Goal: Use online tool/utility: Utilize a website feature to perform a specific function

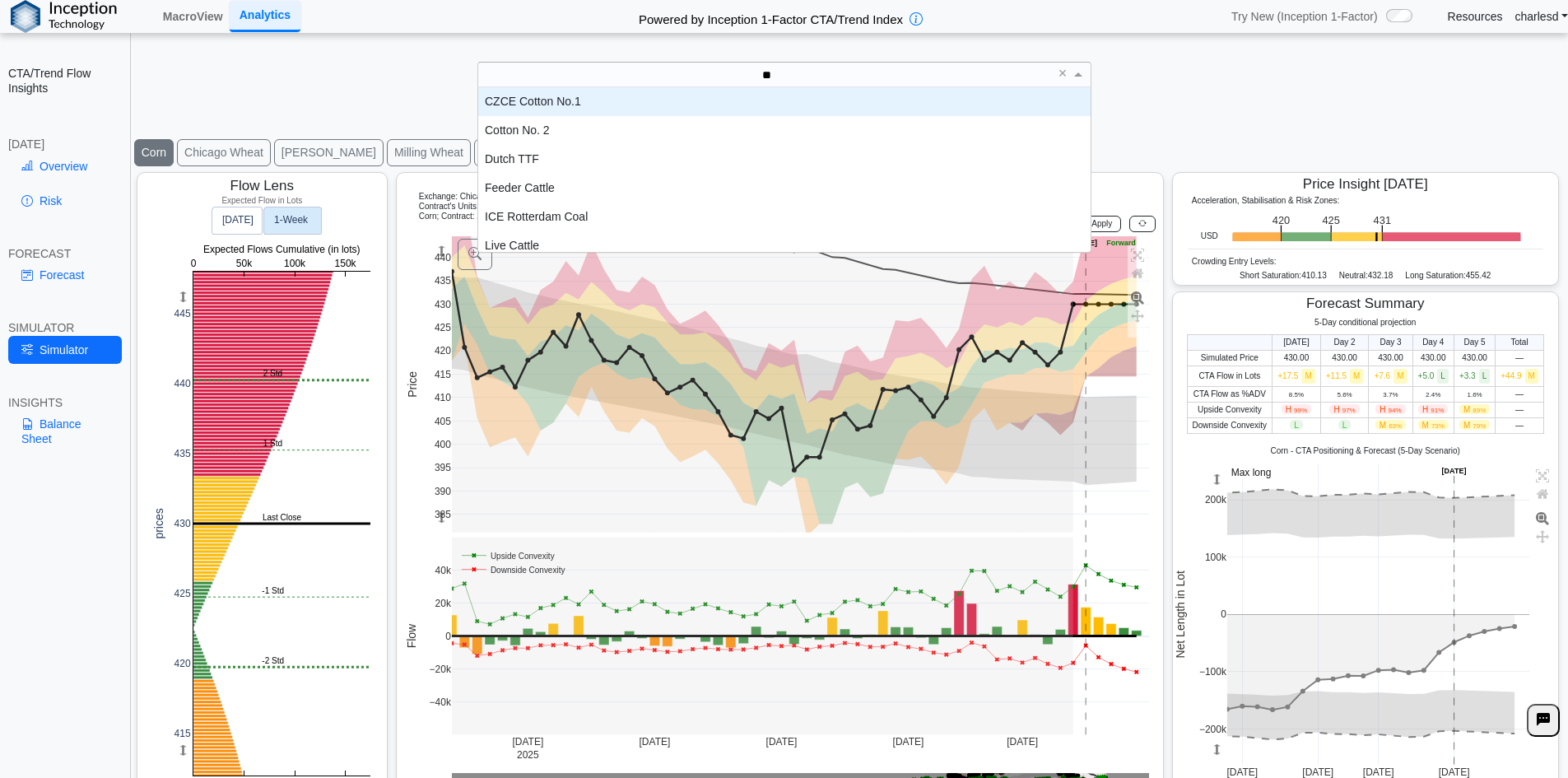
type input "***"
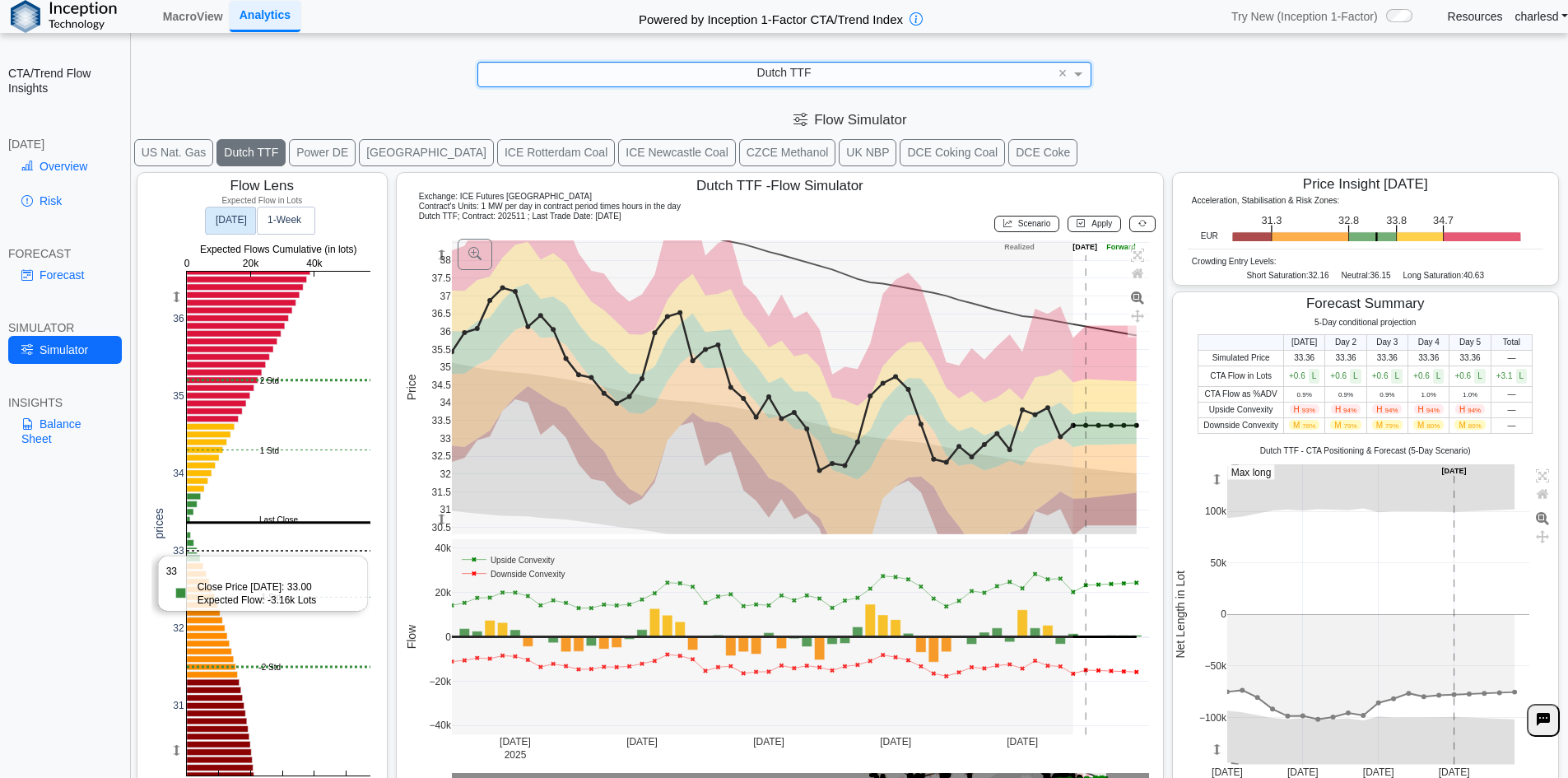
click at [226, 554] on rect at bounding box center [278, 523] width 183 height 504
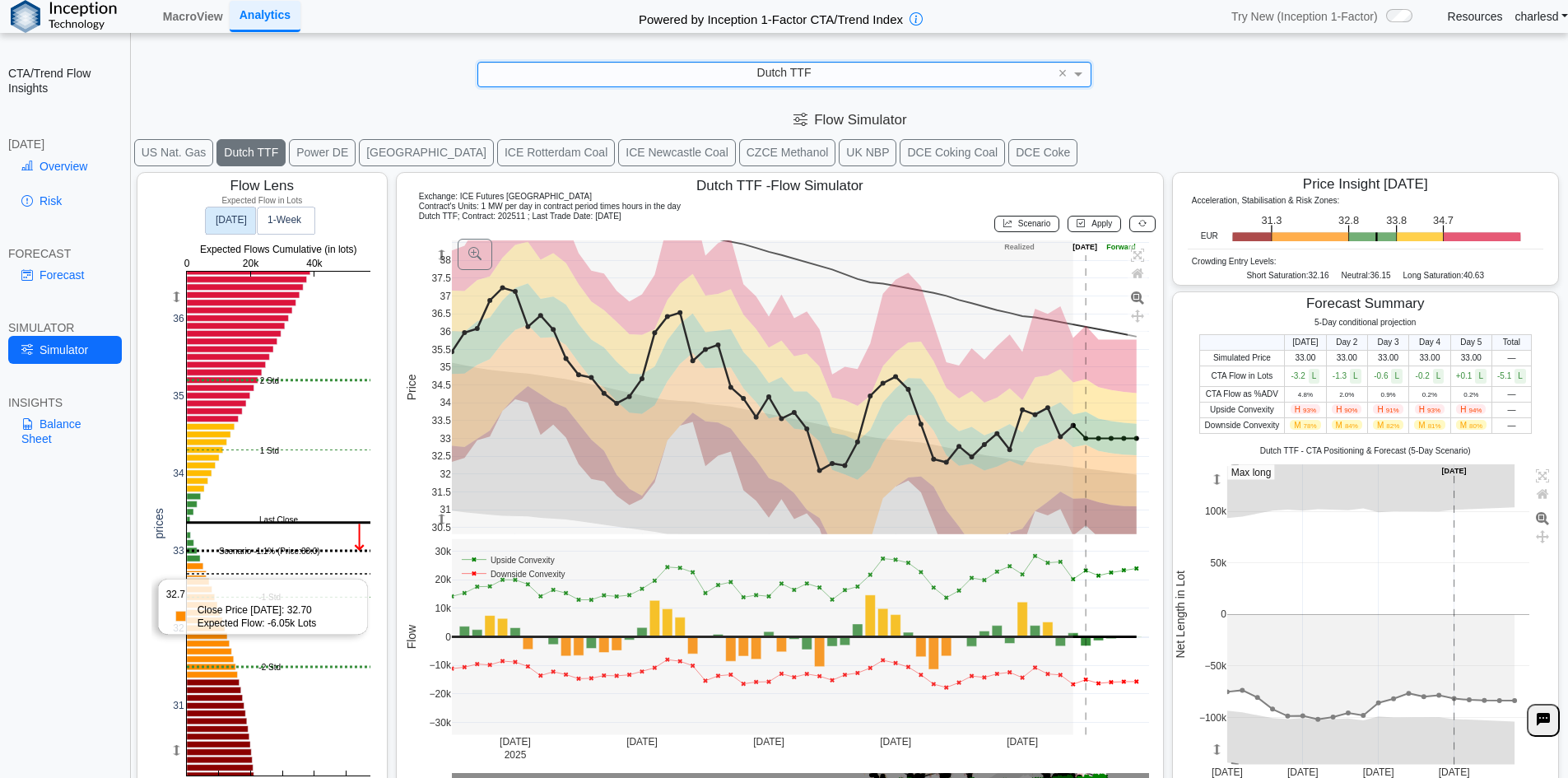
click at [225, 577] on rect at bounding box center [278, 523] width 183 height 504
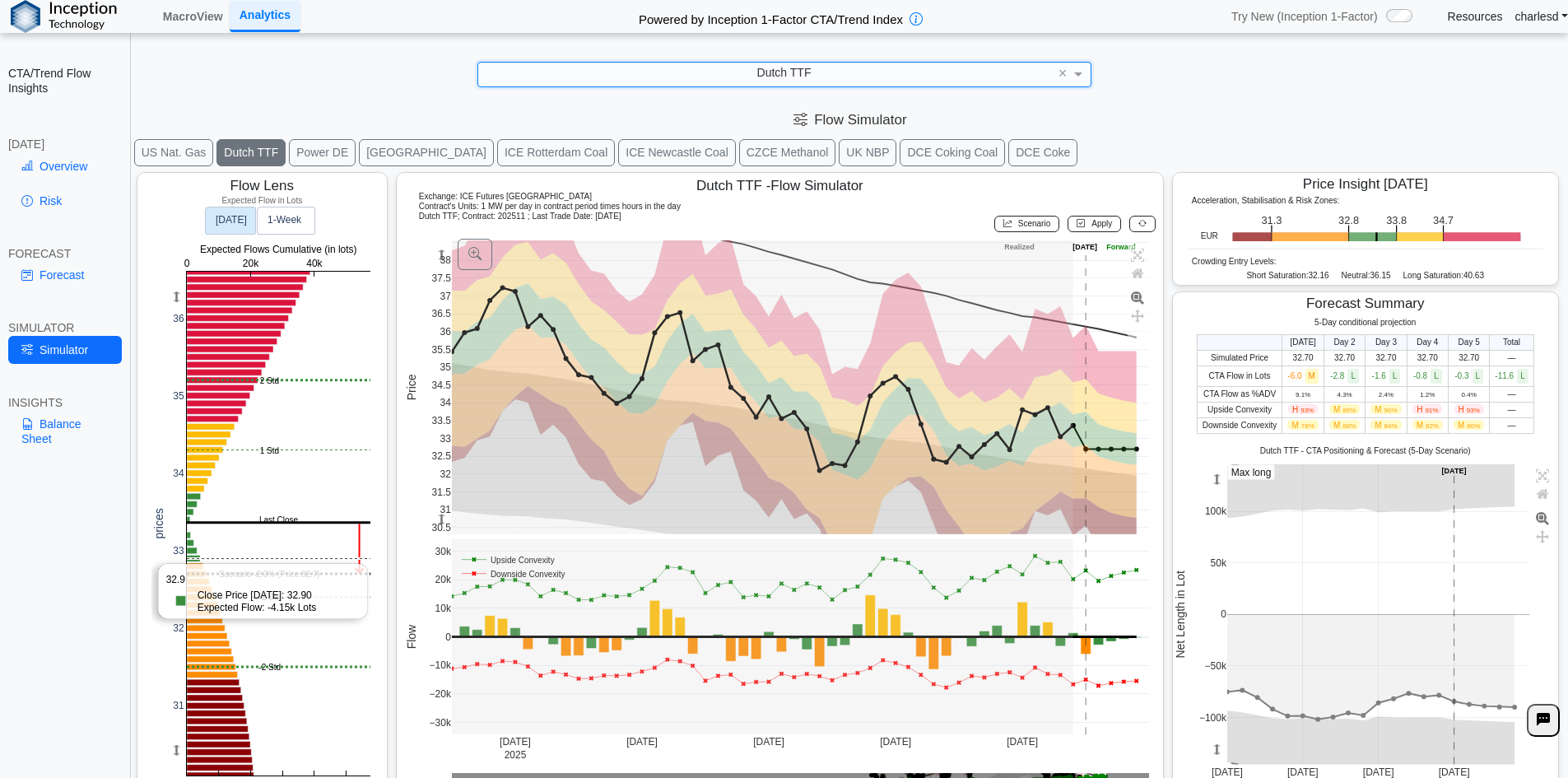
click at [221, 559] on rect at bounding box center [278, 523] width 183 height 504
click at [215, 569] on rect at bounding box center [278, 523] width 183 height 504
click at [1015, 210] on div "Exchange: ICE Futures Europe Contract's Units: 1 MW per day in contract period …" at bounding box center [780, 202] width 752 height 19
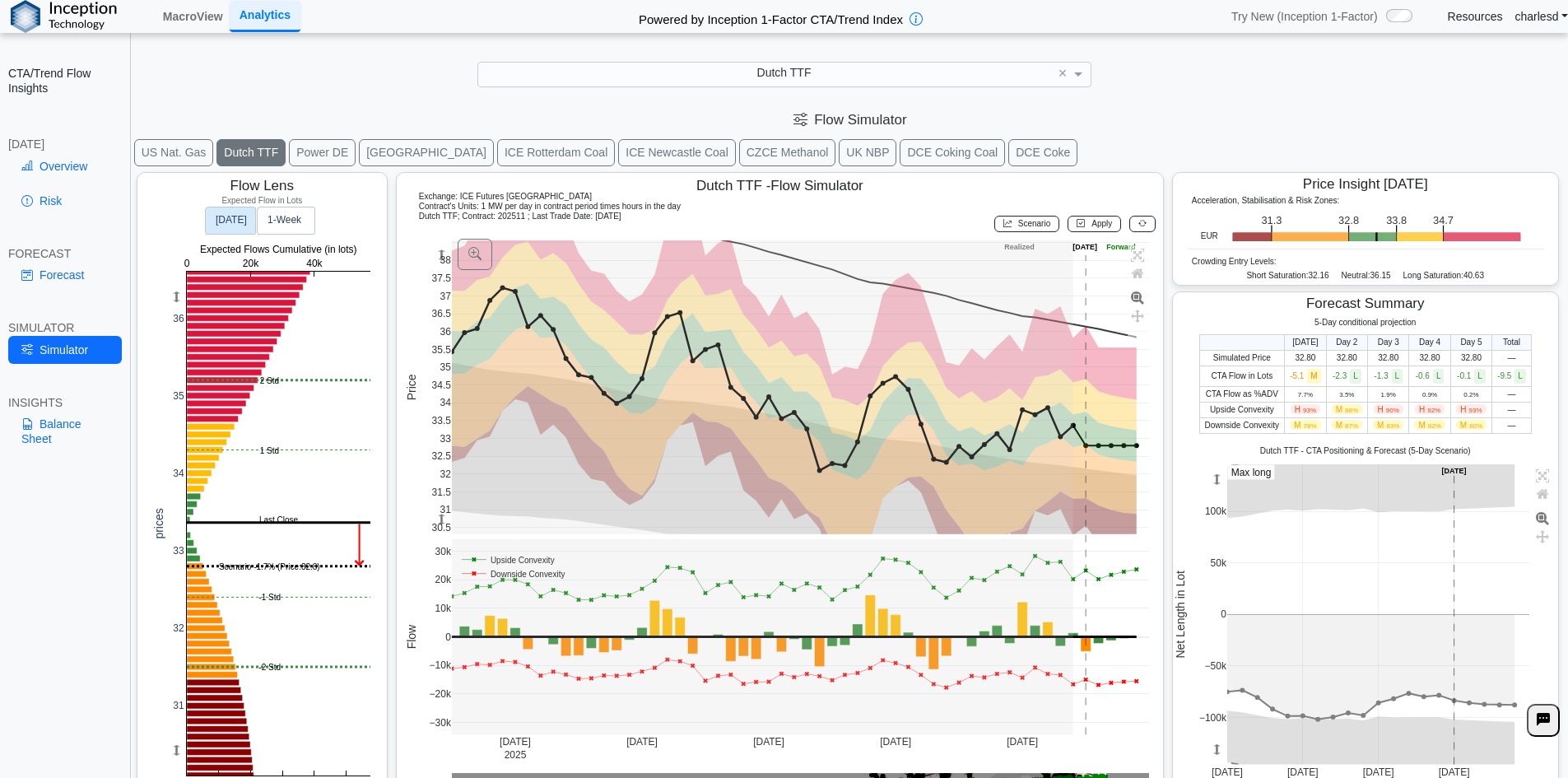
click at [1018, 226] on span "Scenario" at bounding box center [1034, 224] width 32 height 9
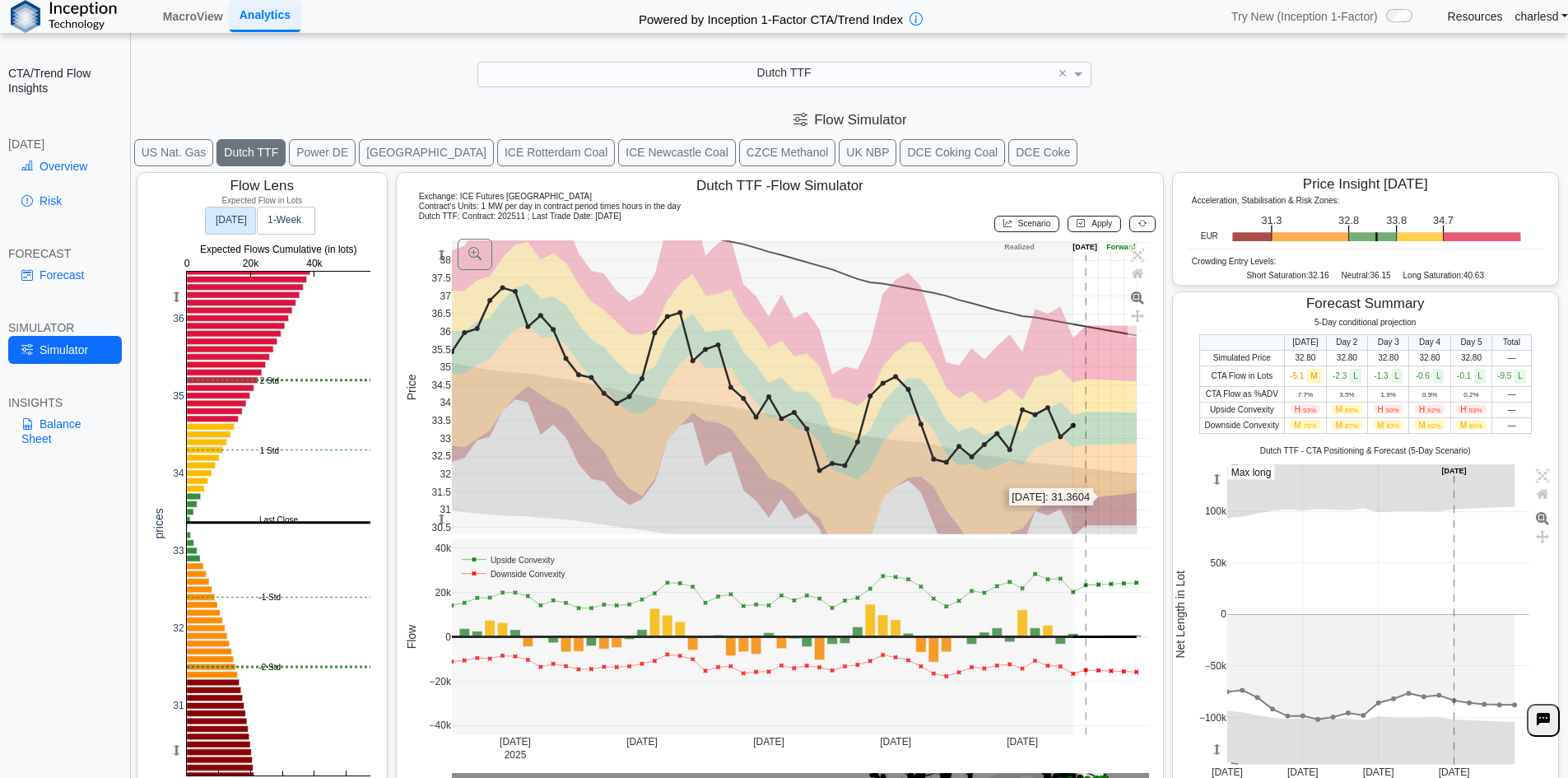
click at [1098, 499] on rect at bounding box center [801, 388] width 698 height 294
click at [1091, 219] on span "Apply" at bounding box center [1101, 224] width 20 height 9
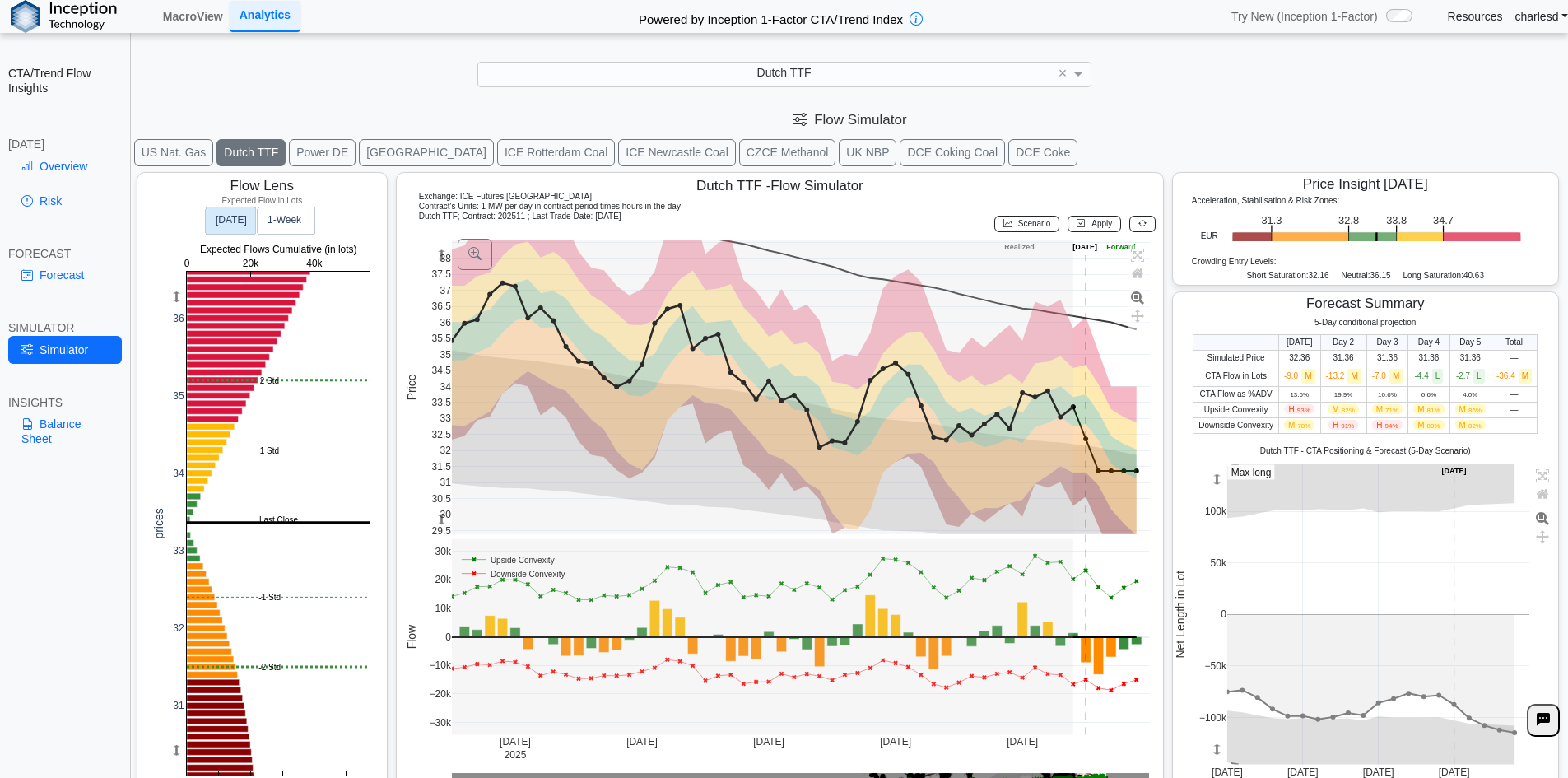
drag, startPoint x: 444, startPoint y: 519, endPoint x: 987, endPoint y: 272, distance: 596.5
click at [456, 474] on g at bounding box center [800, 488] width 732 height 529
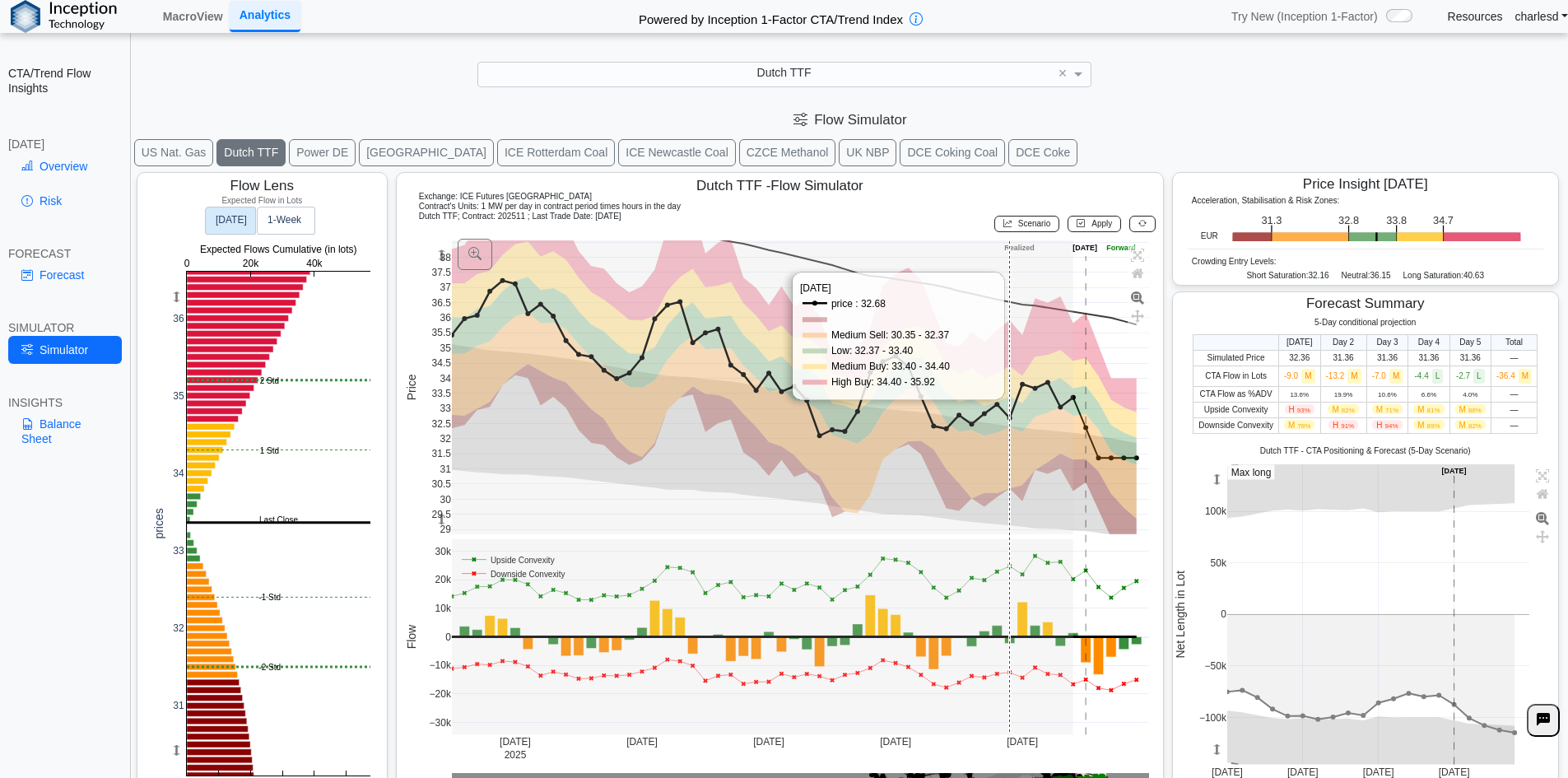
click at [1018, 222] on span "Scenario" at bounding box center [1034, 224] width 32 height 9
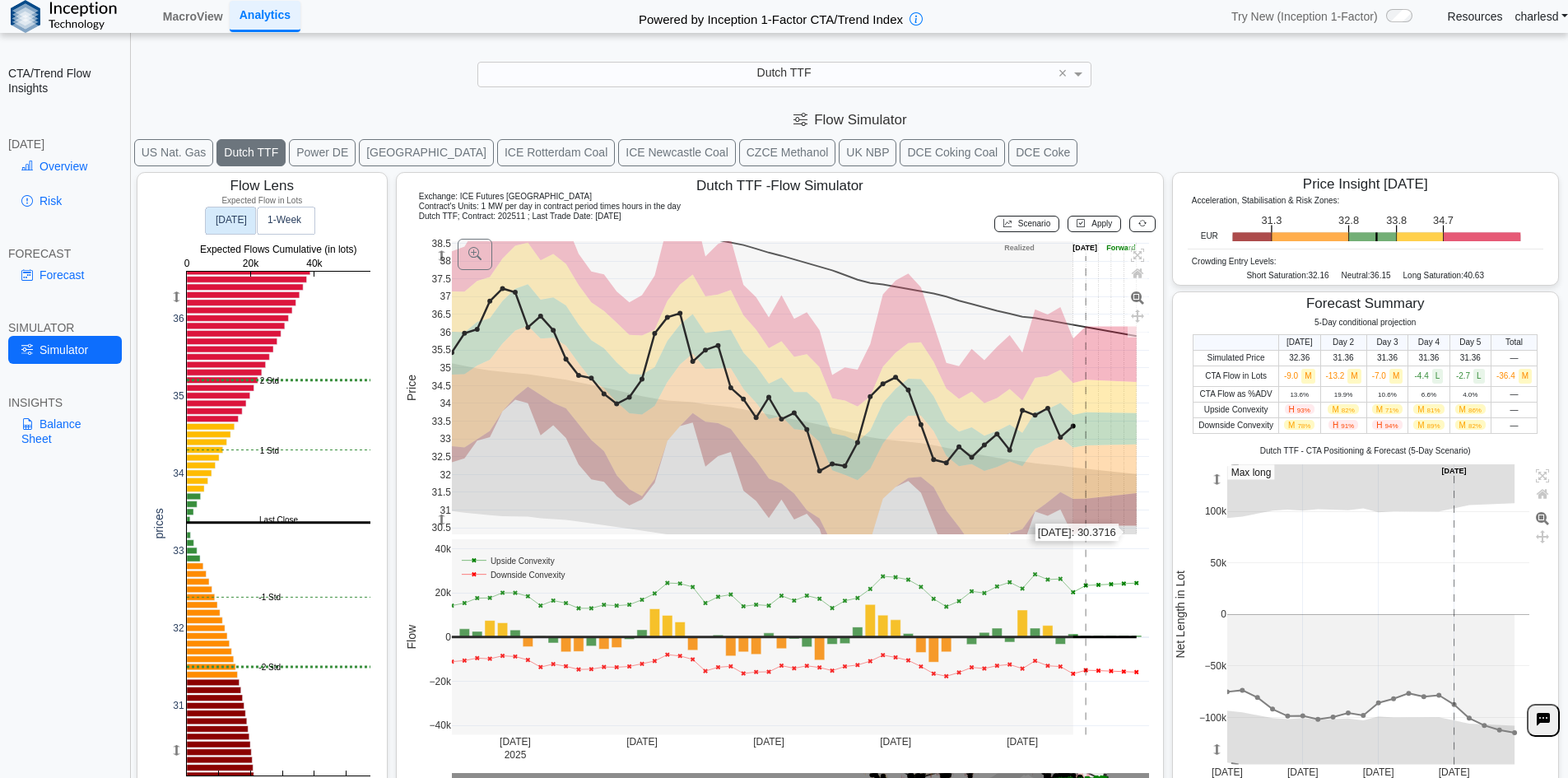
click at [1121, 533] on rect at bounding box center [801, 388] width 698 height 293
click at [1084, 230] on button "Apply" at bounding box center [1094, 224] width 54 height 17
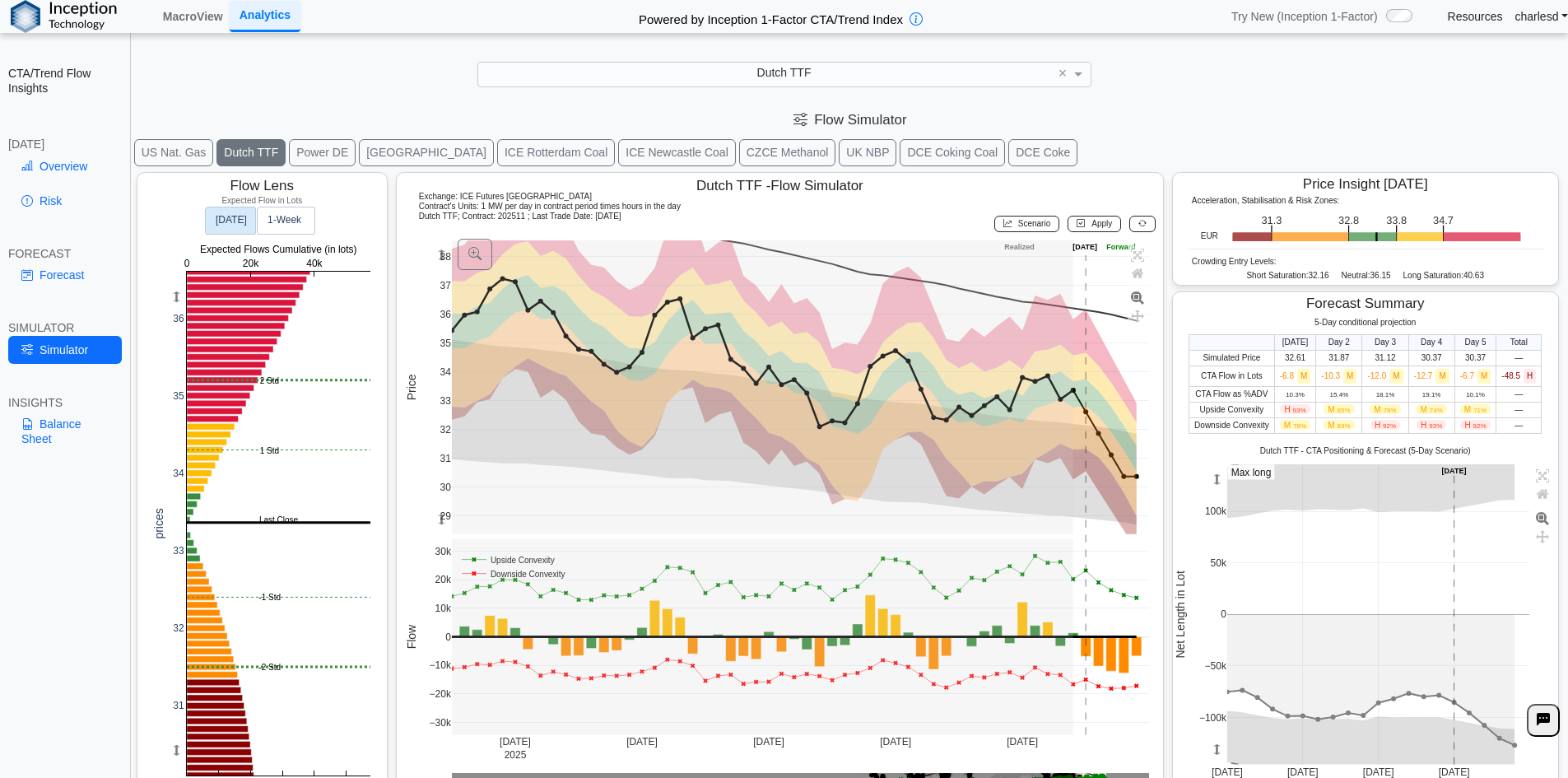
drag, startPoint x: 442, startPoint y: 517, endPoint x: 447, endPoint y: 461, distance: 56.2
click at [447, 461] on g at bounding box center [800, 387] width 732 height 327
click at [1027, 230] on button "Scenario" at bounding box center [1027, 224] width 65 height 17
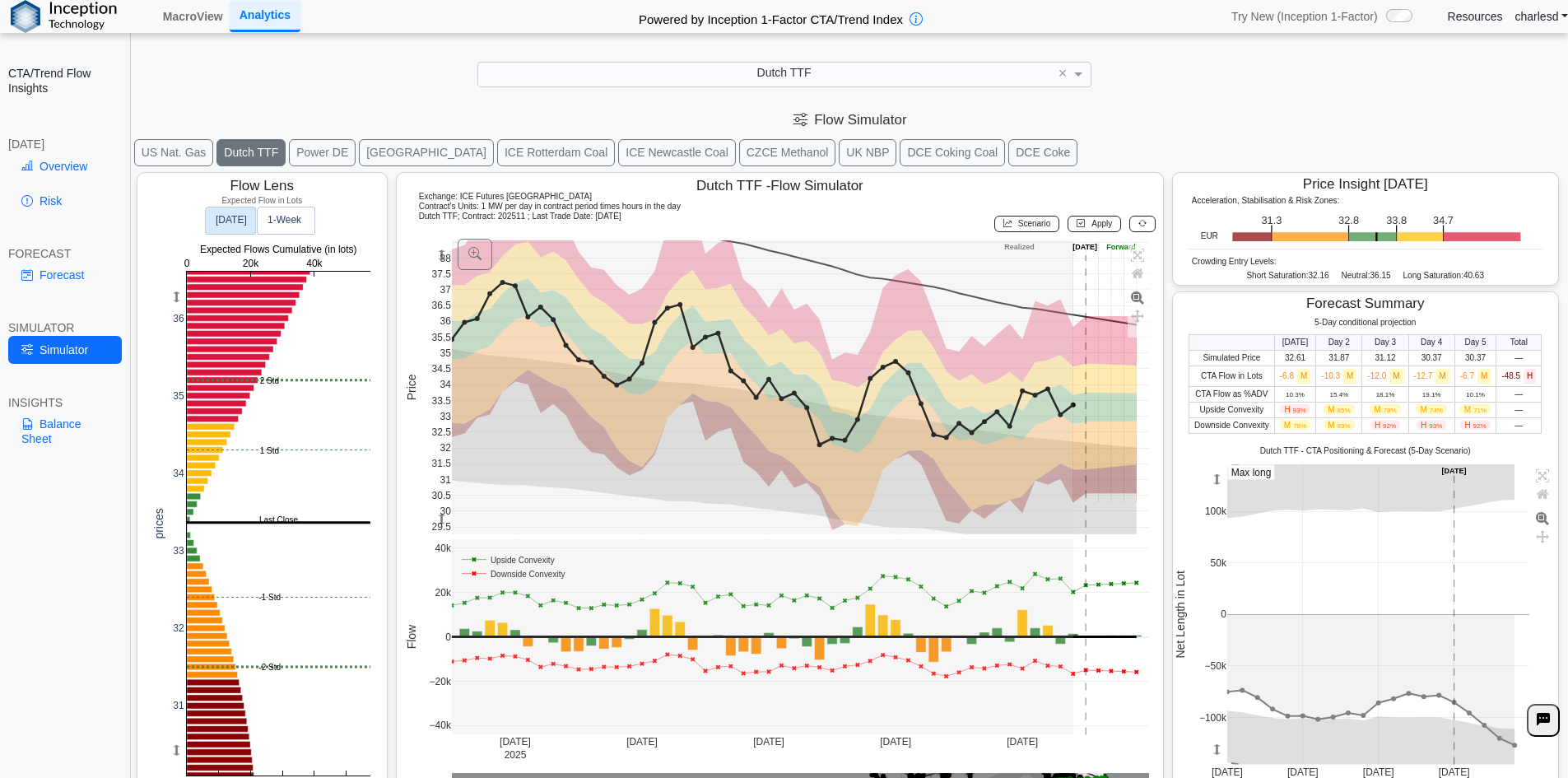
drag, startPoint x: 434, startPoint y: 522, endPoint x: 1017, endPoint y: 239, distance: 648.1
click at [441, 483] on g at bounding box center [800, 387] width 732 height 327
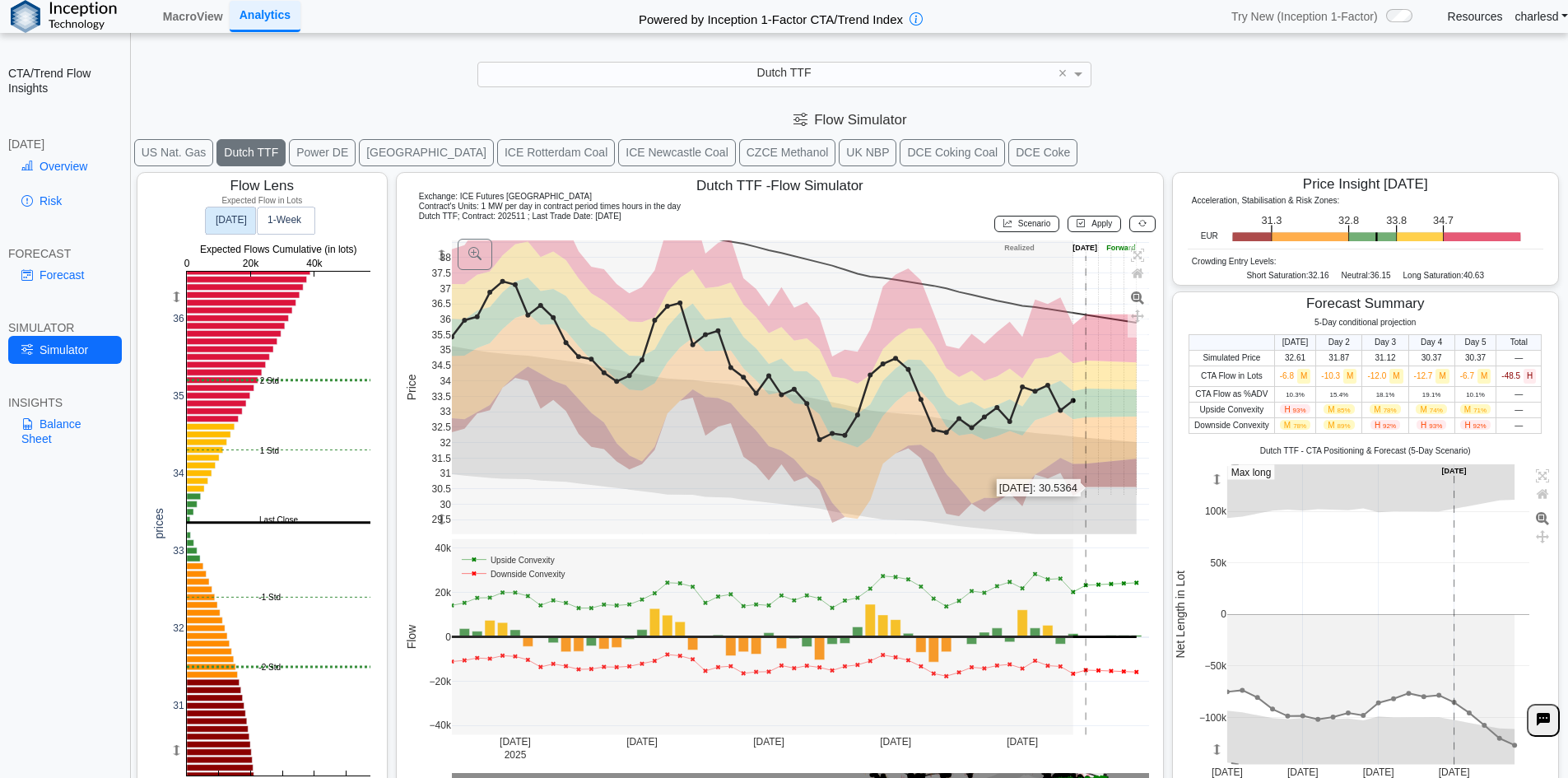
click at [1082, 488] on rect at bounding box center [801, 388] width 698 height 294
click at [1090, 230] on button "Apply" at bounding box center [1094, 224] width 54 height 17
